Goal: Information Seeking & Learning: Find specific fact

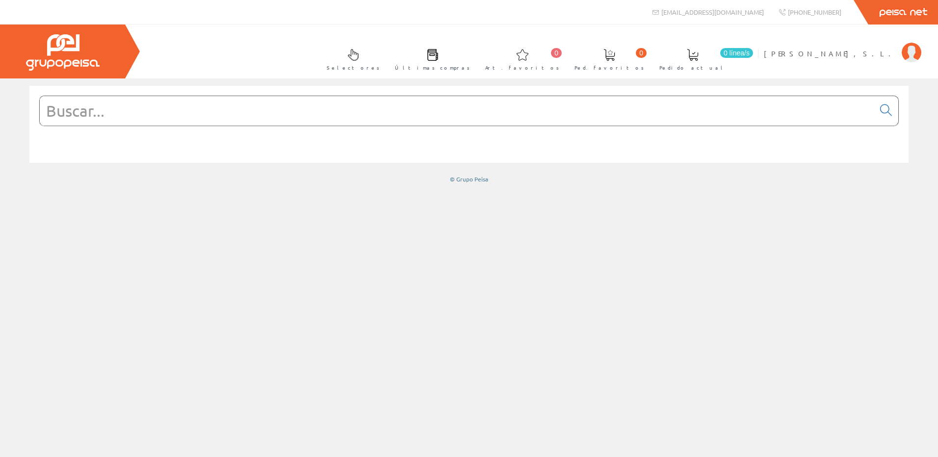
click at [249, 108] on input "text" at bounding box center [457, 110] width 834 height 29
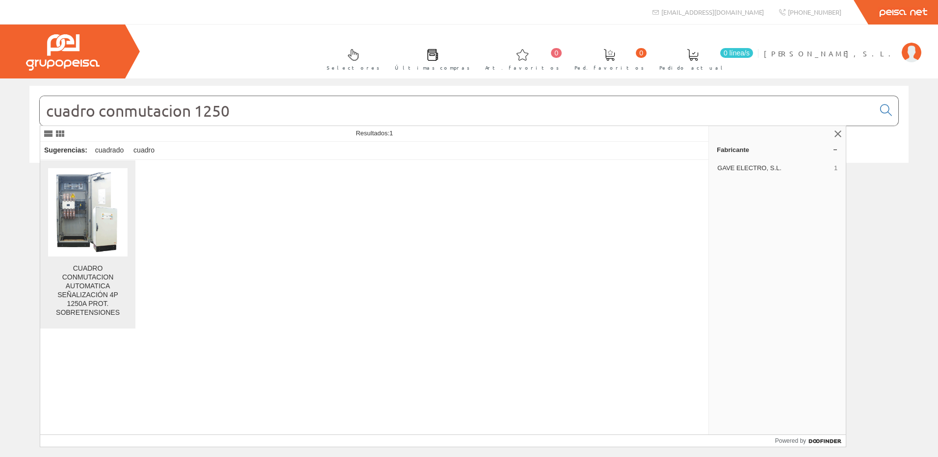
type input "cuadro conmutacion 1250"
click at [105, 294] on div "CUADRO CONMUTACION AUTOMATICA SEÑALIZACIÓN 4P 1250A PROT. SOBRETENSIONES" at bounding box center [87, 290] width 79 height 53
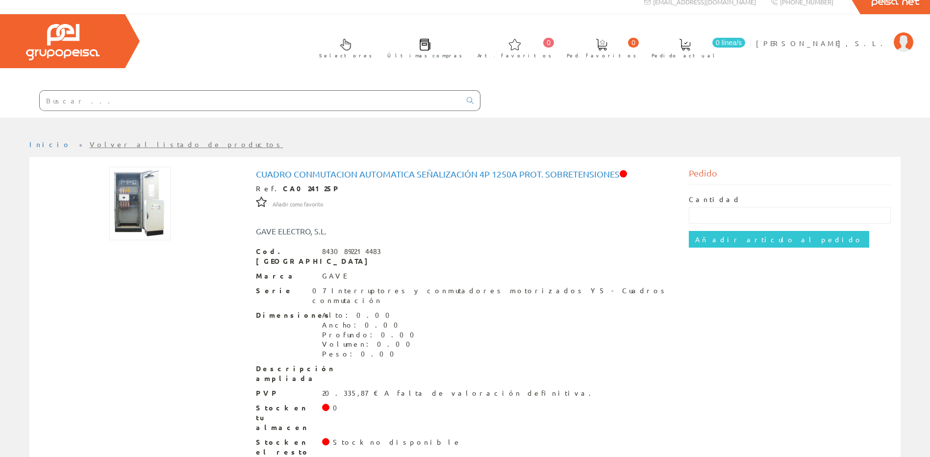
scroll to position [13, 0]
